Goal: Complete application form

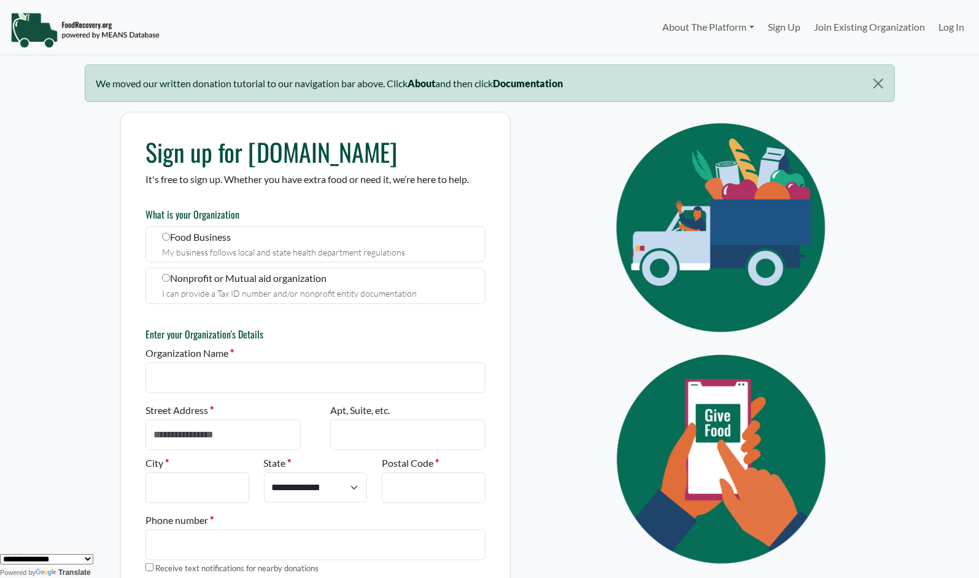
click at [173, 280] on label "Nonprofit or Mutual aid organization I can provide a Tax ID number and/or nonpr…" at bounding box center [316, 286] width 340 height 36
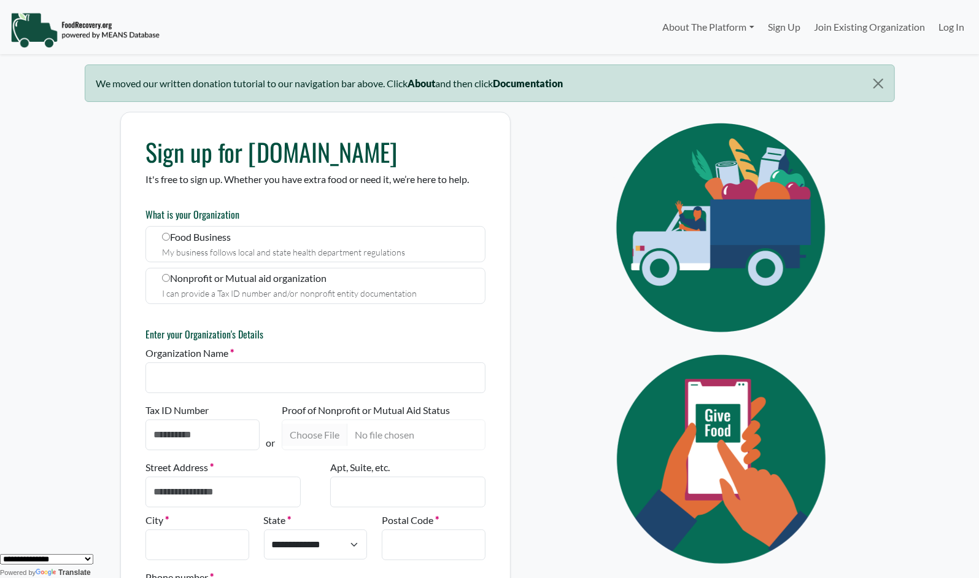
click at [84, 25] on img at bounding box center [84, 30] width 149 height 37
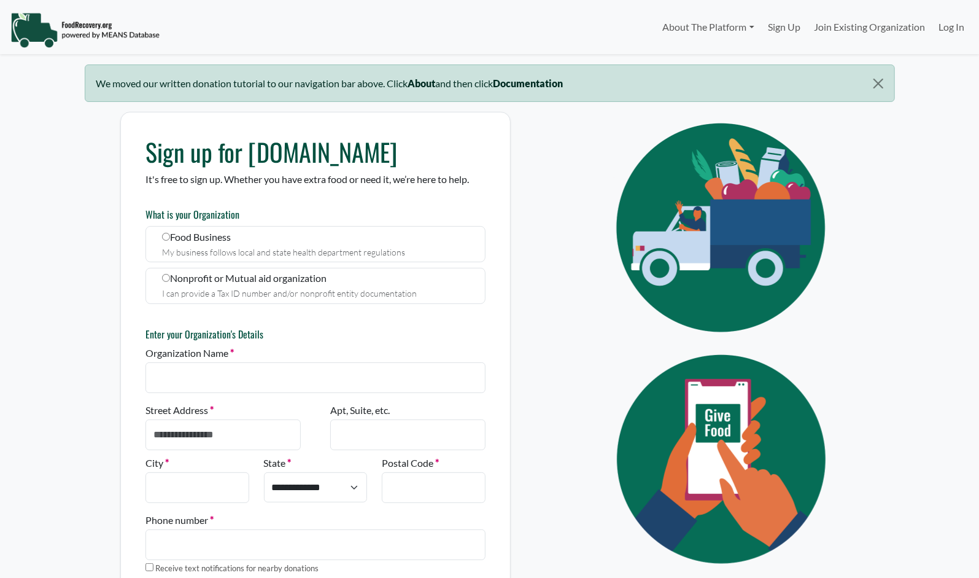
select select "Language Translate Widget"
click at [706, 21] on link "About The Platform" at bounding box center [708, 27] width 105 height 25
click at [705, 56] on link "How It Works" at bounding box center [704, 56] width 97 height 20
